Goal: Information Seeking & Learning: Find specific fact

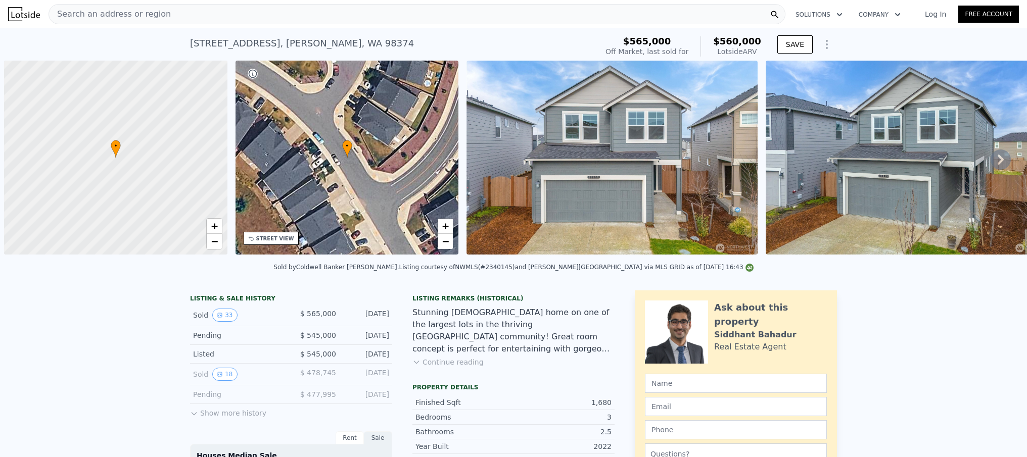
scroll to position [0, 4]
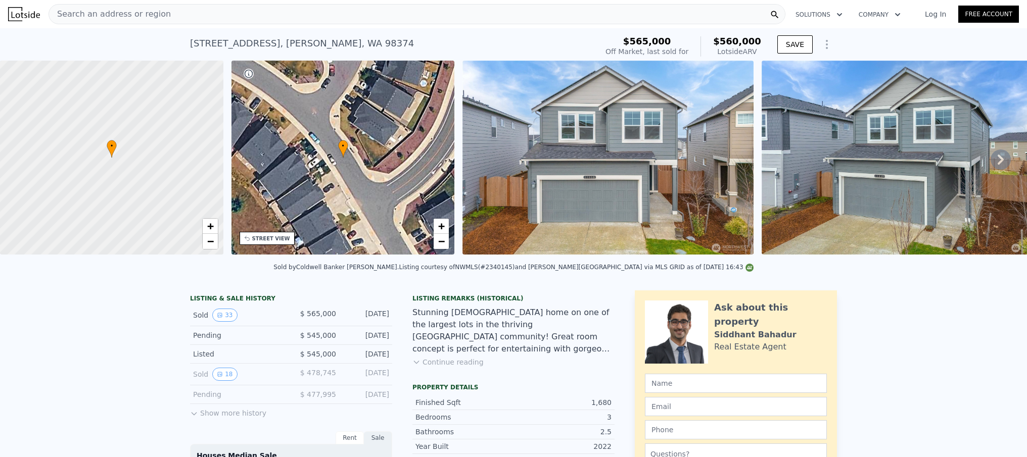
click at [241, 14] on div "Search an address or region" at bounding box center [417, 14] width 737 height 20
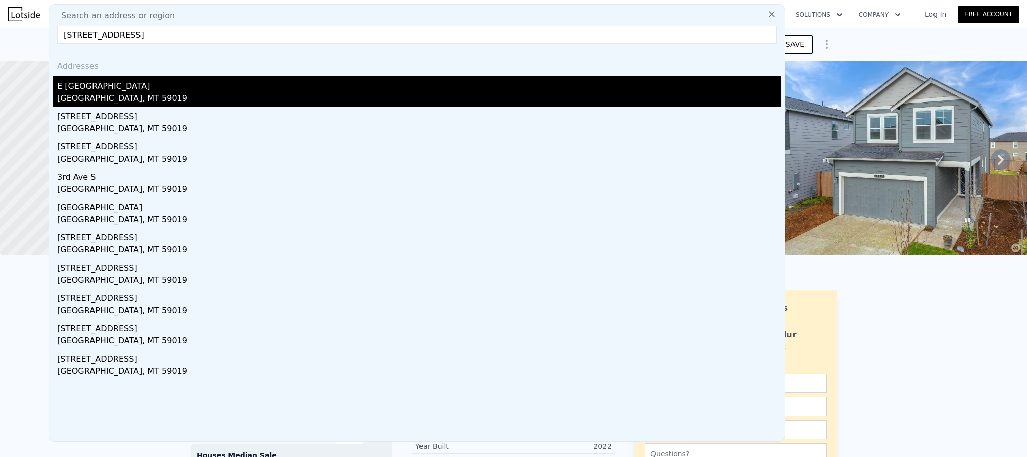
type input "[STREET_ADDRESS]"
click at [104, 97] on div "[GEOGRAPHIC_DATA], MT 59019" at bounding box center [419, 99] width 724 height 14
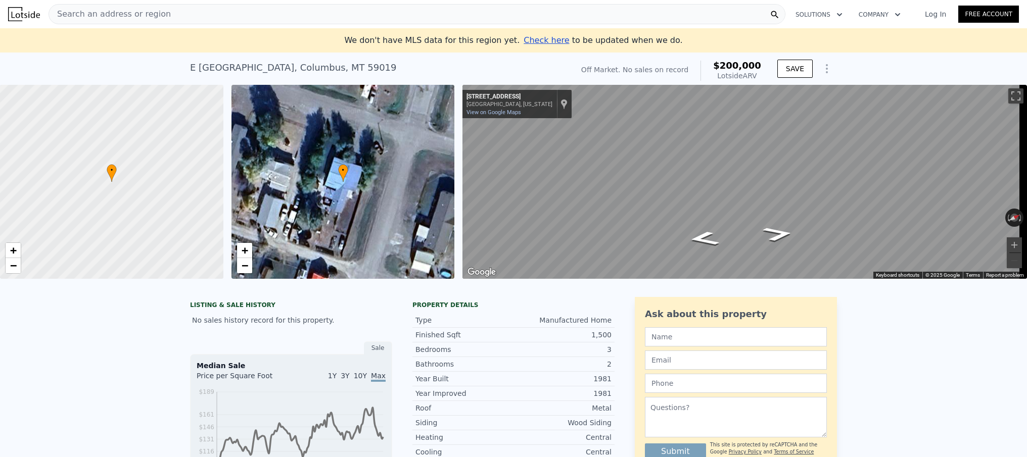
click at [136, 13] on span "Search an address or region" at bounding box center [110, 14] width 122 height 12
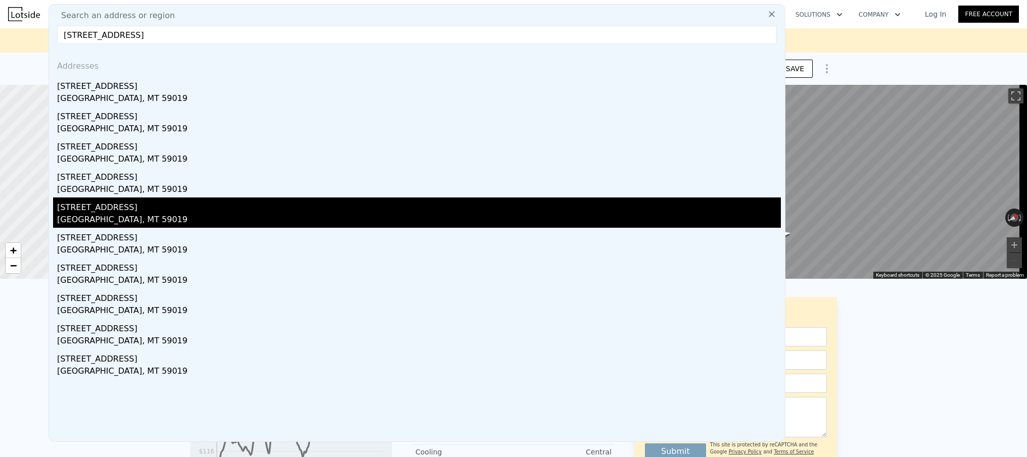
type input "[STREET_ADDRESS]"
click at [199, 208] on div "[STREET_ADDRESS]" at bounding box center [419, 206] width 724 height 16
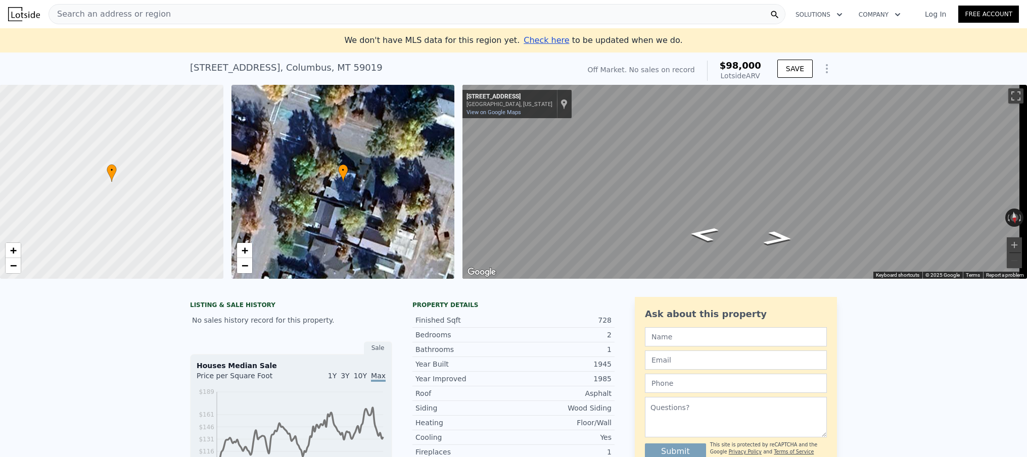
click at [928, 12] on link "Log In" at bounding box center [935, 14] width 45 height 10
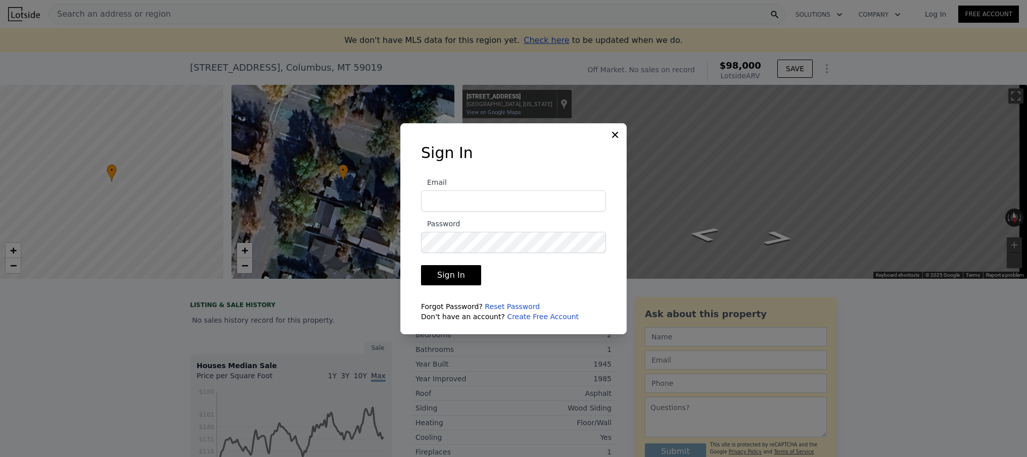
type input "[PERSON_NAME][EMAIL_ADDRESS][PERSON_NAME][DOMAIN_NAME]"
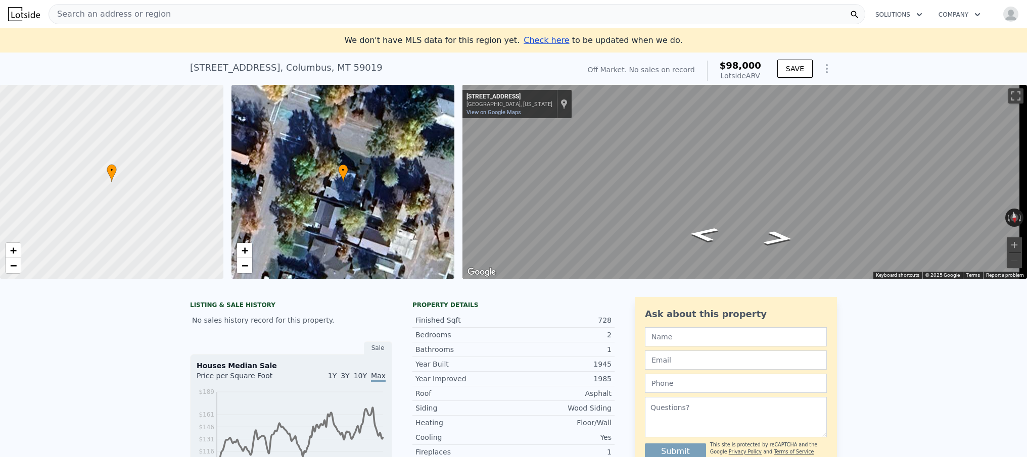
click at [184, 20] on div "Search an address or region" at bounding box center [457, 14] width 817 height 20
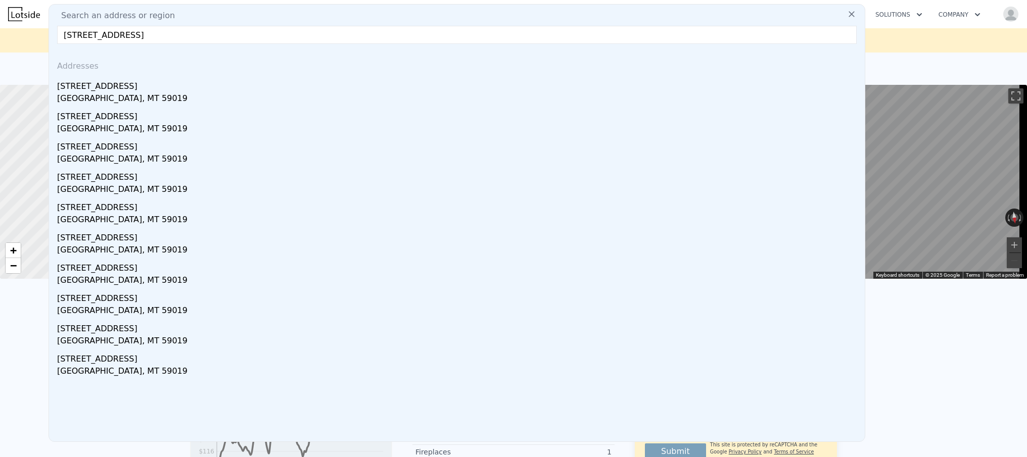
click at [90, 34] on input "[STREET_ADDRESS]" at bounding box center [457, 35] width 800 height 18
click at [104, 37] on input "[STREET_ADDRESS]" at bounding box center [457, 35] width 800 height 18
click at [172, 35] on input "[STREET_ADDRESS]" at bounding box center [457, 35] width 800 height 18
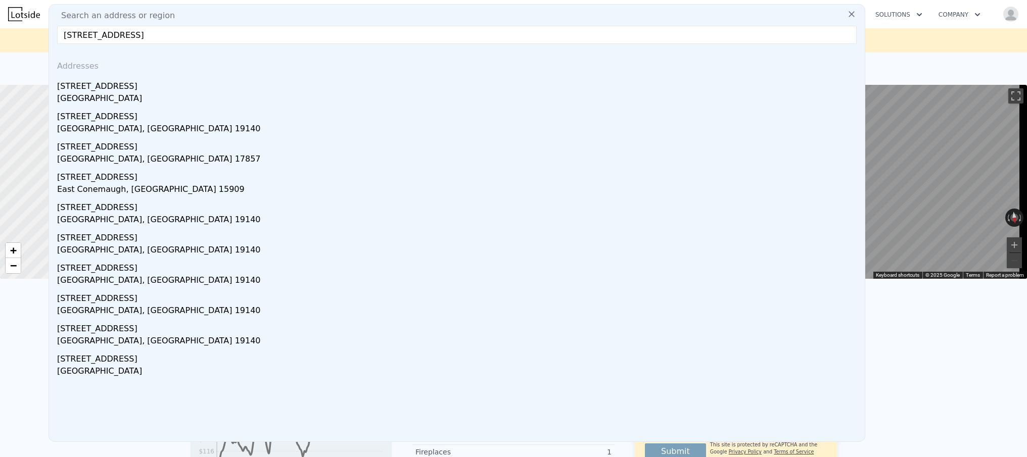
click at [102, 34] on input "[STREET_ADDRESS]" at bounding box center [457, 35] width 800 height 18
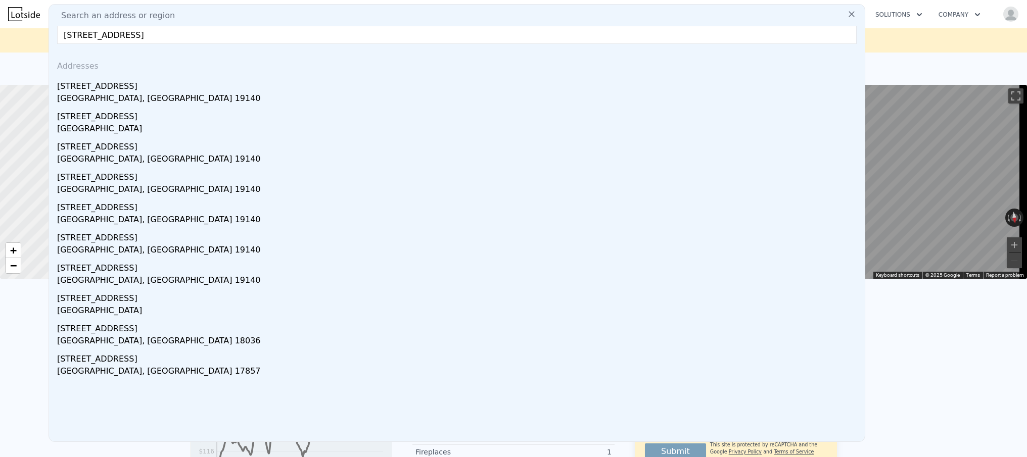
click at [163, 34] on input "[STREET_ADDRESS]" at bounding box center [457, 35] width 800 height 18
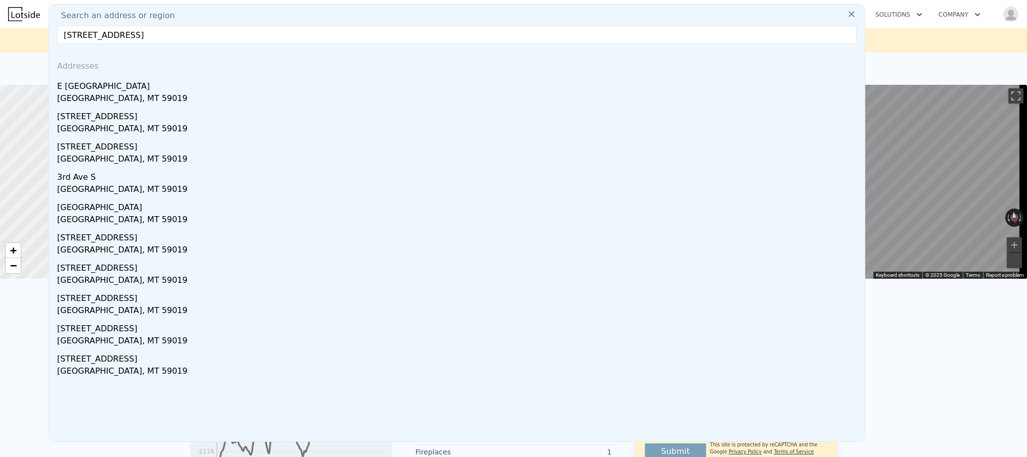
click at [90, 35] on input "[STREET_ADDRESS]" at bounding box center [457, 35] width 800 height 18
click at [180, 36] on input "[STREET_ADDRESS]" at bounding box center [457, 35] width 800 height 18
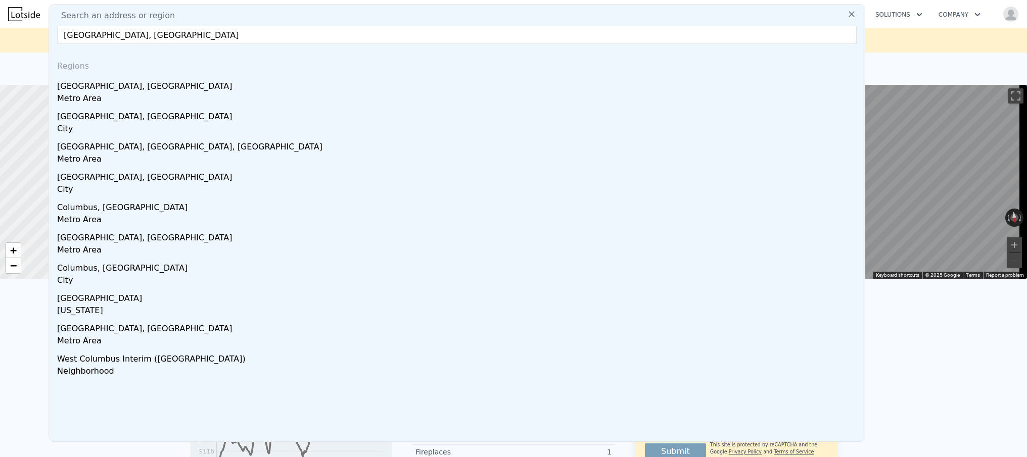
click at [195, 28] on input "[GEOGRAPHIC_DATA], [GEOGRAPHIC_DATA]" at bounding box center [457, 35] width 800 height 18
click at [194, 31] on input "[GEOGRAPHIC_DATA], [GEOGRAPHIC_DATA]" at bounding box center [457, 35] width 800 height 18
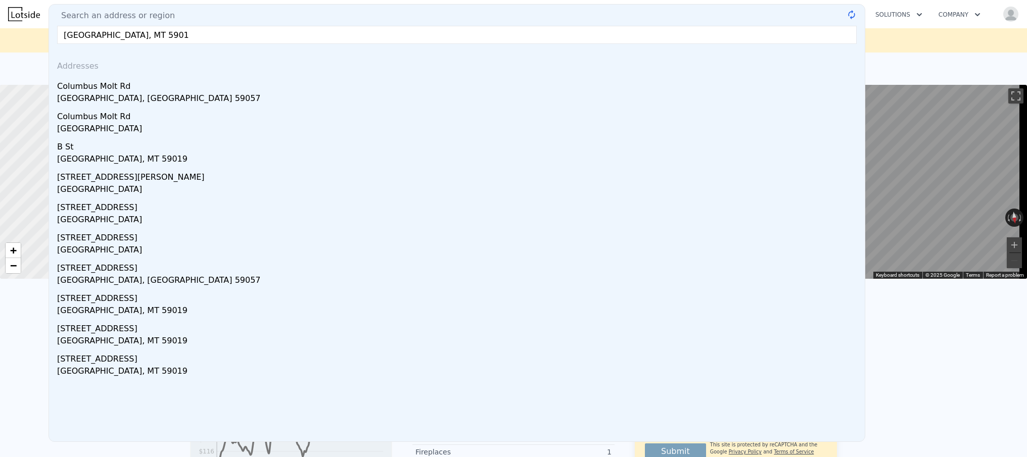
type input "[GEOGRAPHIC_DATA], MT 59019"
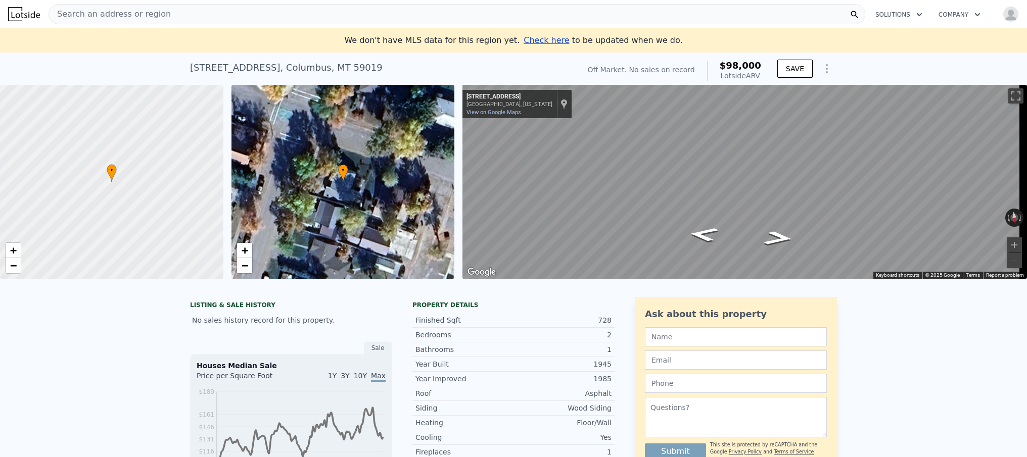
click at [98, 196] on div at bounding box center [112, 182] width 268 height 233
click at [13, 251] on span "+" at bounding box center [13, 250] width 7 height 13
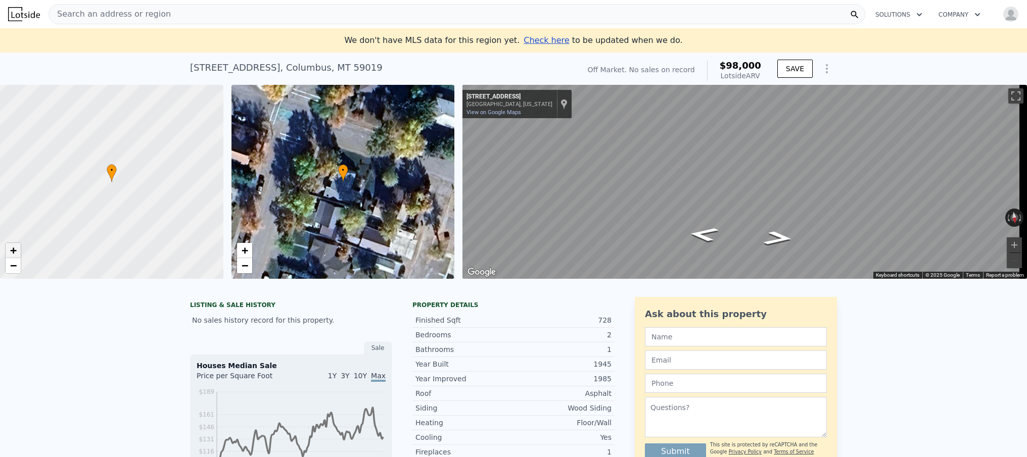
click at [13, 251] on span "+" at bounding box center [13, 250] width 7 height 13
click at [203, 116] on div at bounding box center [112, 182] width 268 height 233
